Goal: Submit feedback/report problem: Submit feedback/report problem

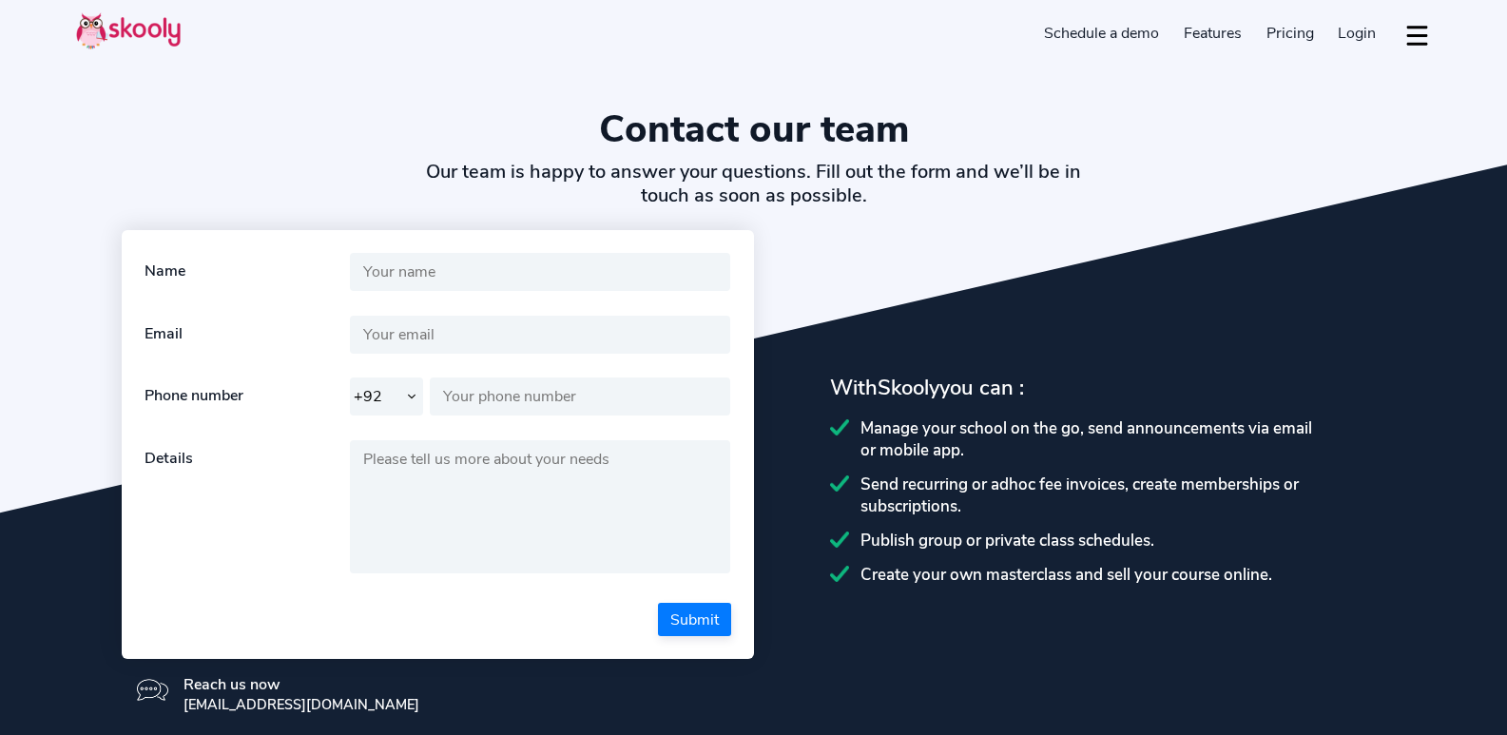
select select "92"
select select "en"
select select "92"
select select "[GEOGRAPHIC_DATA]"
select select "[GEOGRAPHIC_DATA]/[GEOGRAPHIC_DATA]"
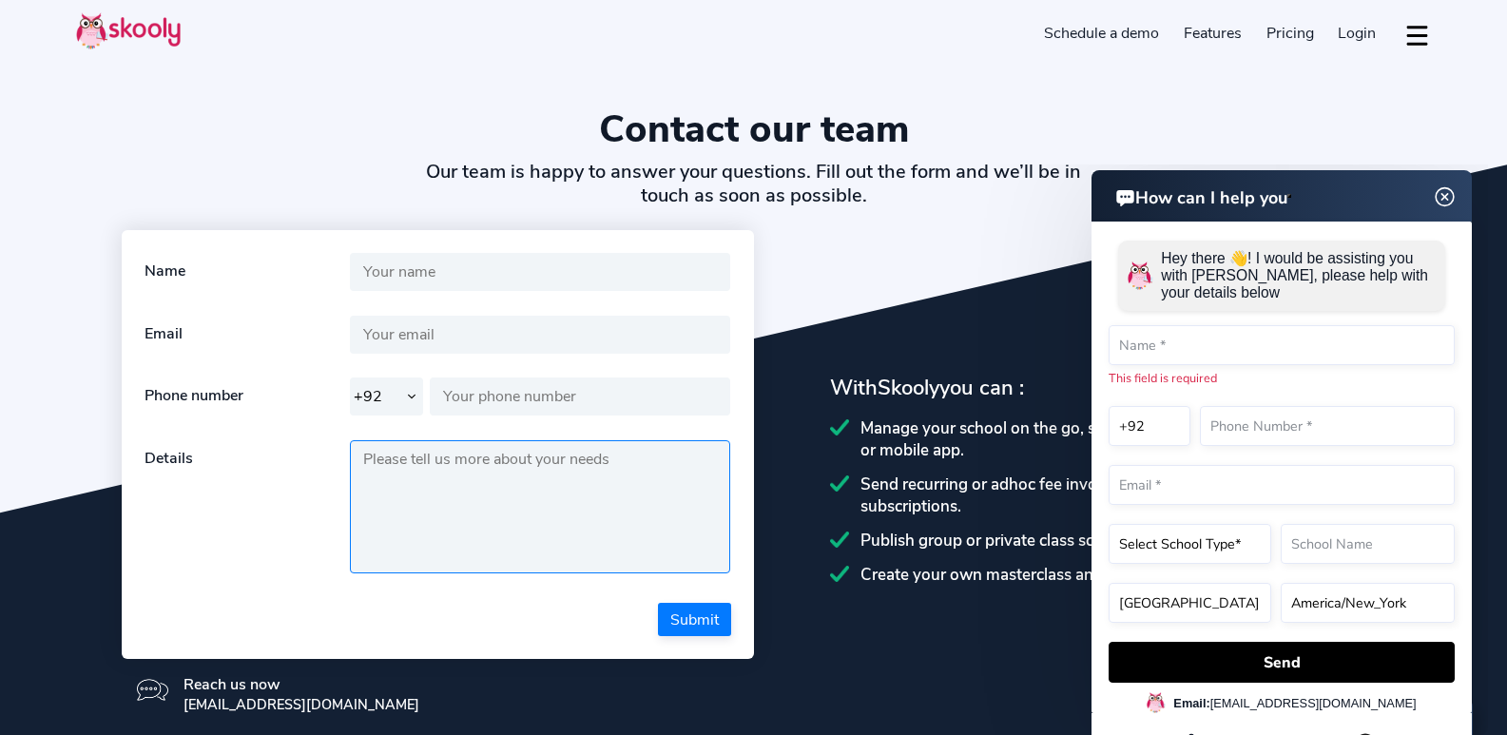
click at [493, 539] on textarea at bounding box center [540, 506] width 381 height 133
paste textarea "Wikipedia is considered to be the World’s most significant tool for reference m…"
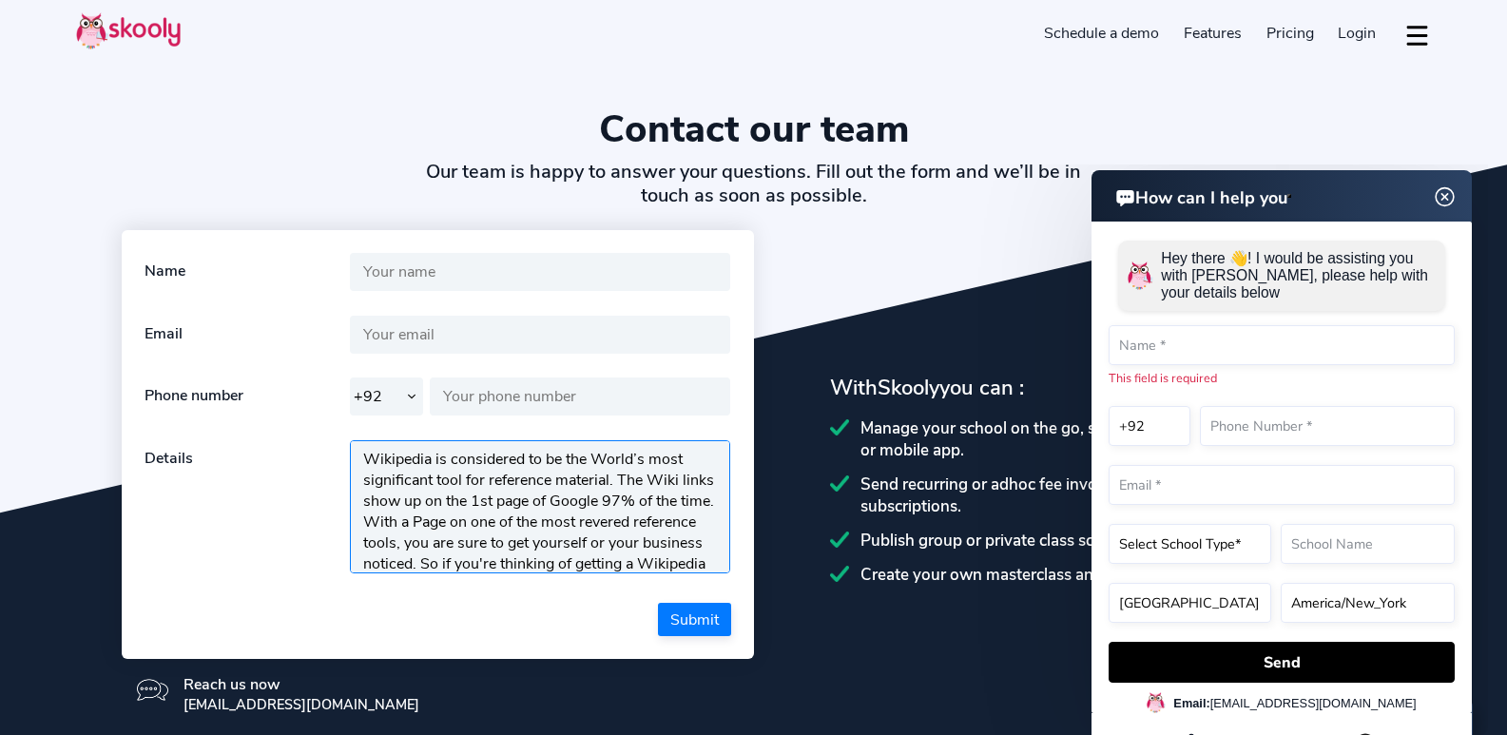
scroll to position [316, 0]
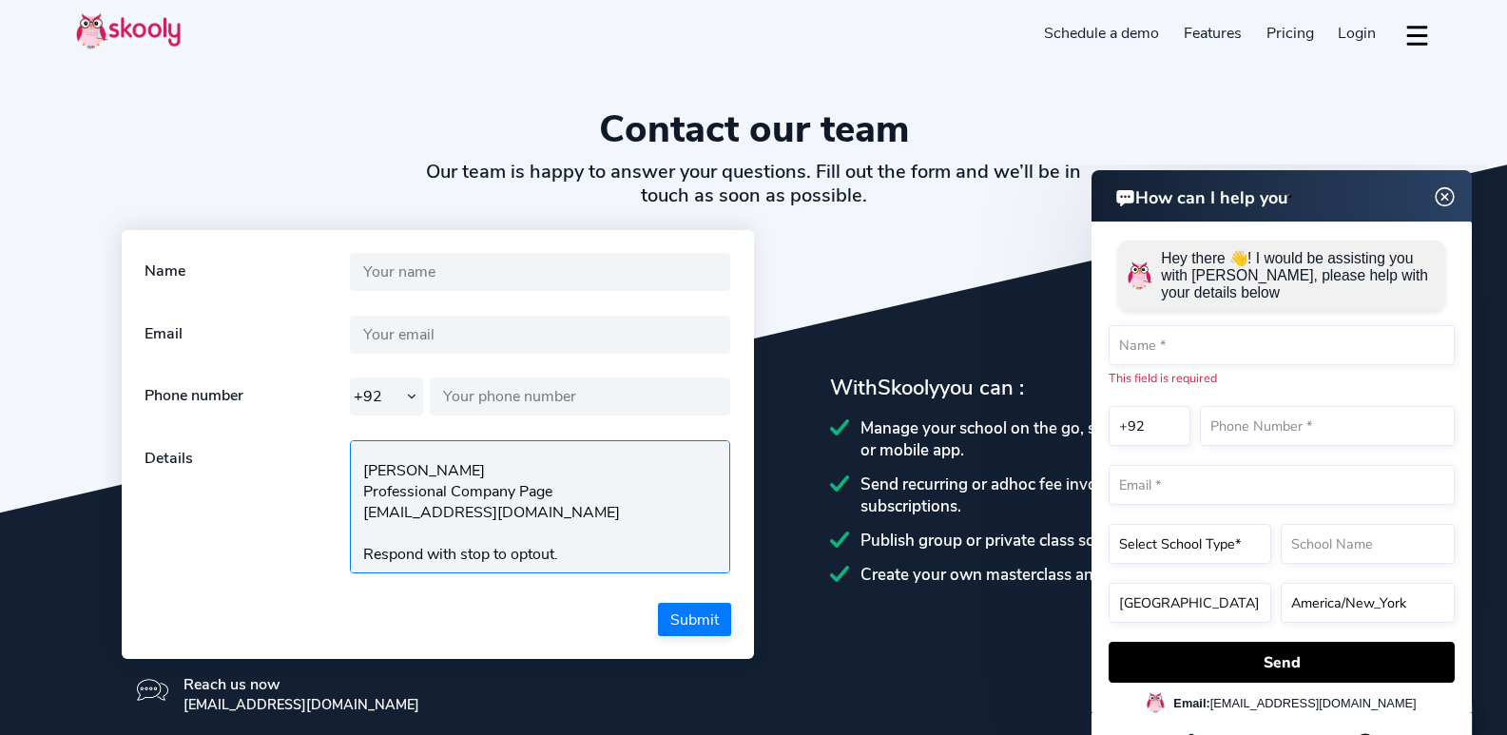
type textarea "Wikipedia is considered to be the World’s most significant tool for reference m…"
click at [399, 407] on select "+1 +7 +20 +27 +30 +31 +32 +33 +34 +36 +39 +40 +41 +43 +44 +45 +46 +47 +48 +49 +…" at bounding box center [387, 396] width 74 height 38
select select "1"
click at [350, 379] on select "+1 +7 +20 +27 +30 +31 +32 +33 +34 +36 +39 +40 +41 +43 +44 +45 +46 +47 +48 +49 +…" at bounding box center [387, 396] width 74 height 38
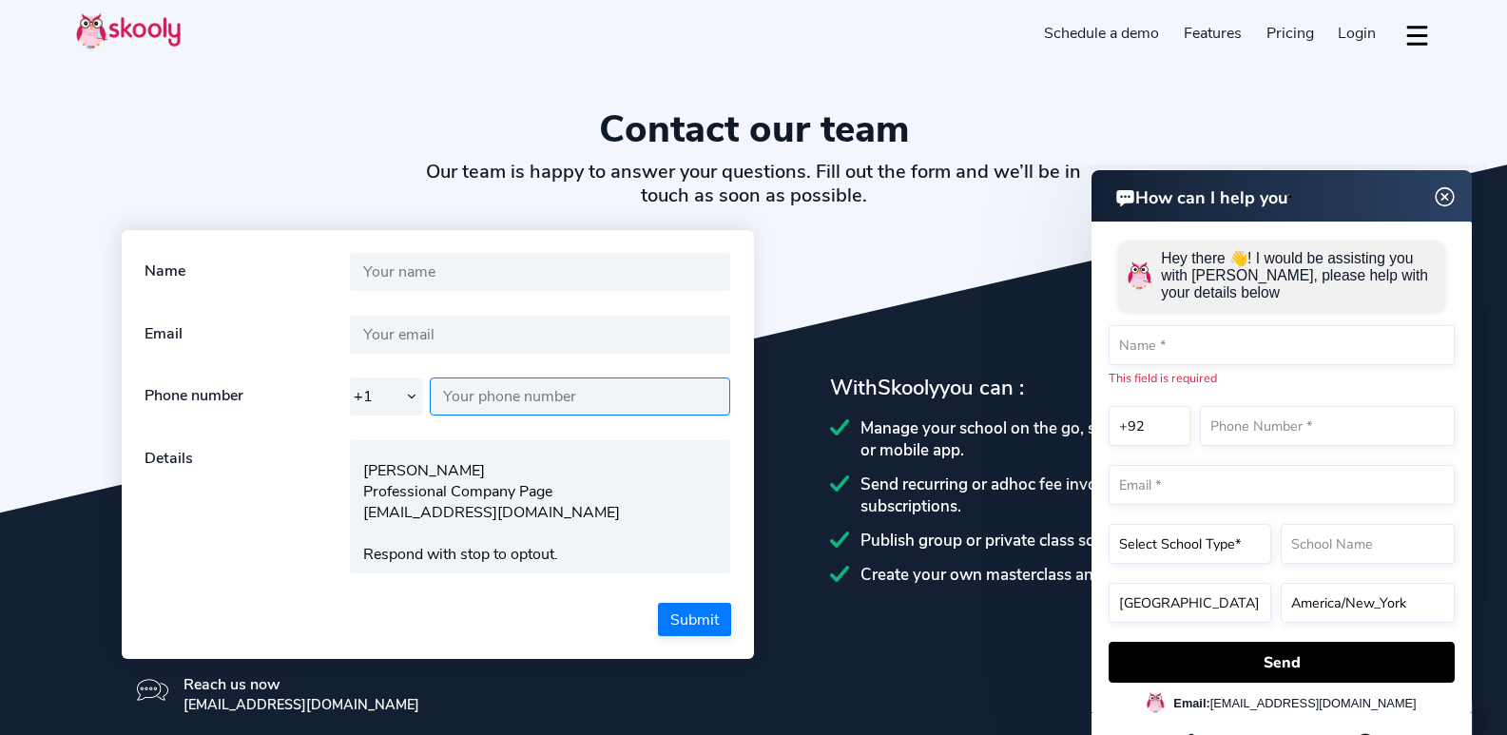
drag, startPoint x: 556, startPoint y: 393, endPoint x: 582, endPoint y: 411, distance: 31.4
click at [569, 397] on input "text" at bounding box center [580, 396] width 301 height 38
type input "8149805065"
type input "[PERSON_NAME]"
type input "[EMAIL_ADDRESS][DOMAIN_NAME]"
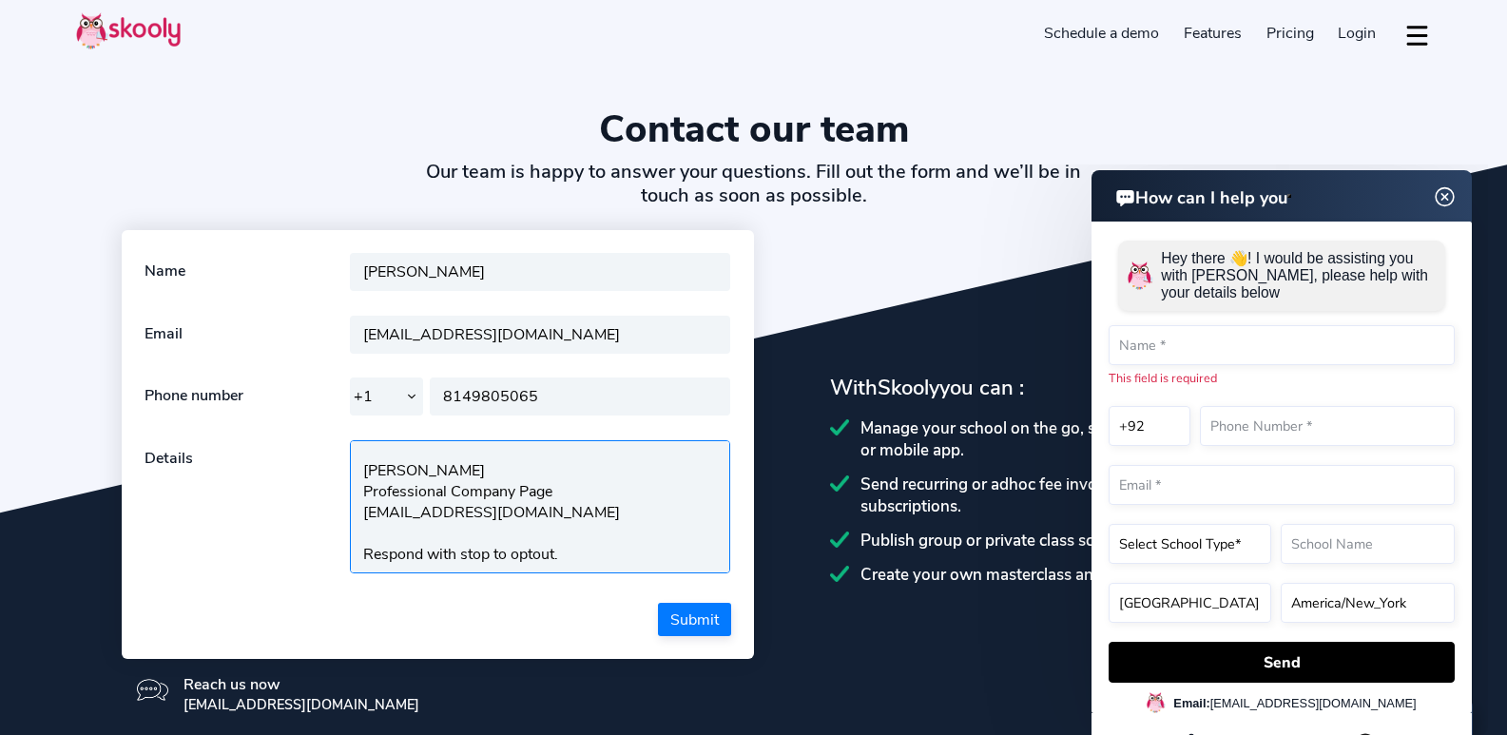
click at [630, 529] on textarea "Wikipedia is considered to be the World’s most significant tool for reference m…" at bounding box center [540, 506] width 381 height 133
click at [685, 604] on button "Submit" at bounding box center [694, 619] width 73 height 33
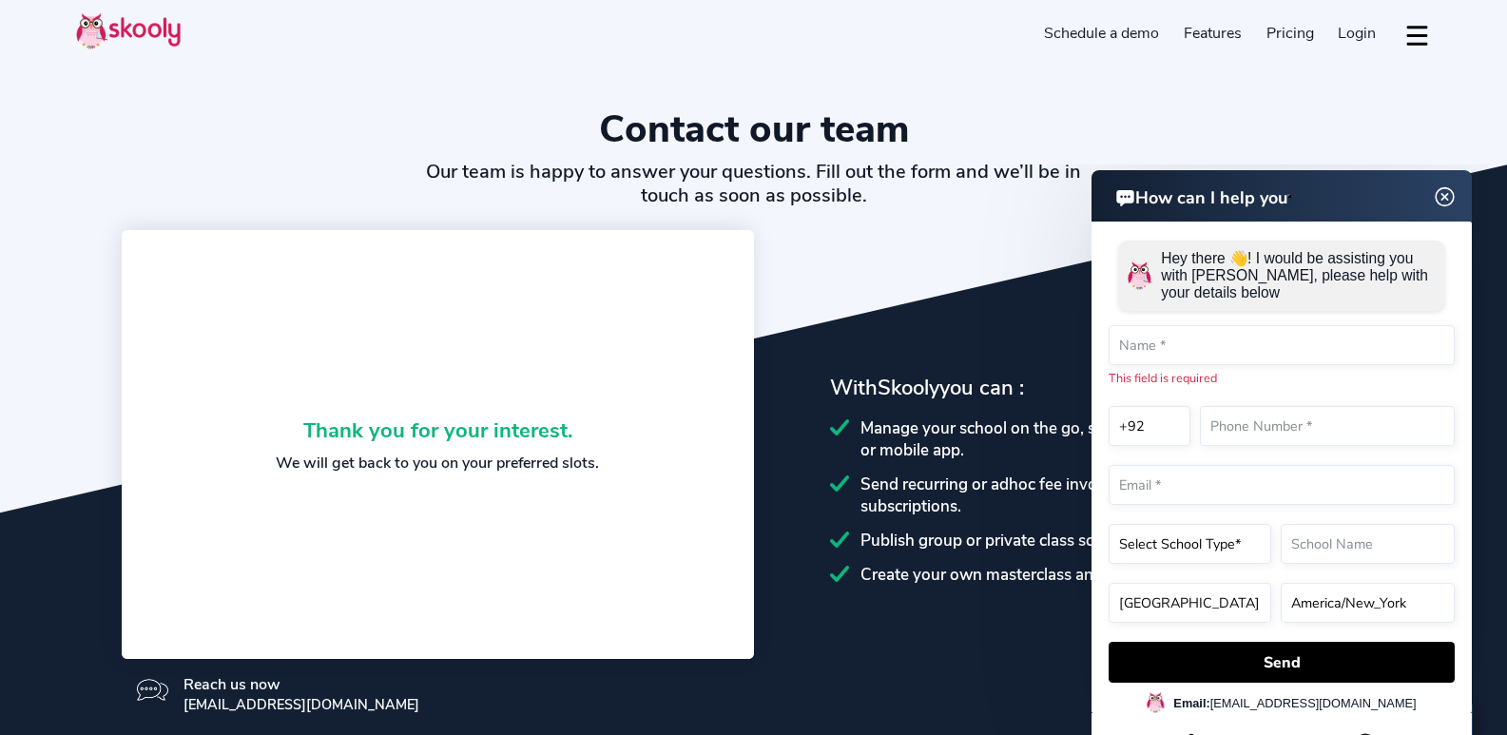
scroll to position [0, 0]
